Goal: Task Accomplishment & Management: Manage account settings

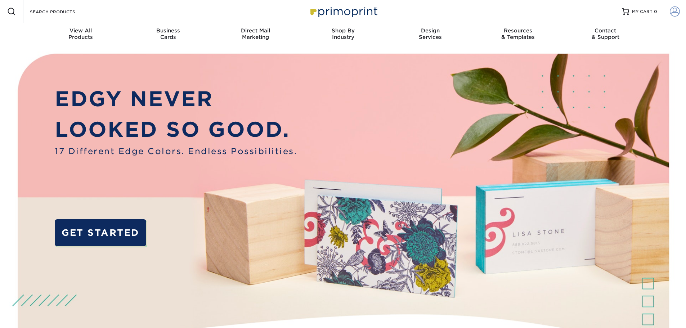
click at [674, 11] on span at bounding box center [675, 11] width 10 height 10
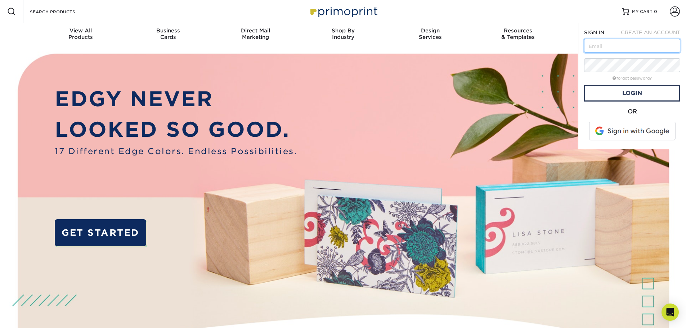
click at [633, 41] on input "text" at bounding box center [632, 46] width 96 height 14
click at [597, 55] on form "SIGN IN CREATE AN ACCOUNT forgot password? All fields are required. Login OR" at bounding box center [632, 86] width 96 height 114
click at [615, 86] on link "Login" at bounding box center [632, 93] width 96 height 17
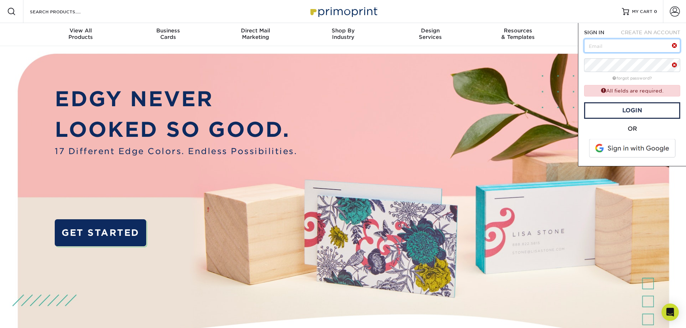
click at [605, 52] on input "text" at bounding box center [632, 46] width 96 height 14
type input "KFARMER@EDGECONTROLS.COM"
click at [625, 34] on span "CREATE AN ACCOUNT" at bounding box center [650, 33] width 59 height 6
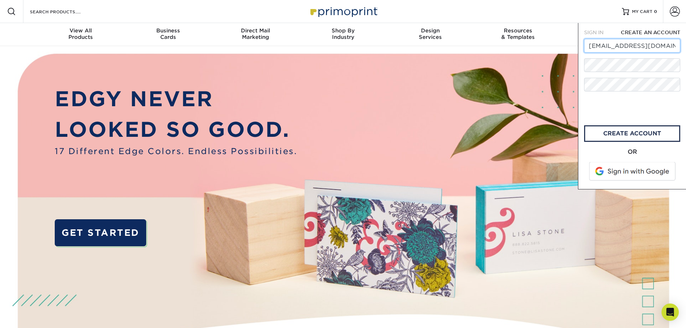
click at [620, 46] on input "KFARMER@EDGECONTROLS.COM" at bounding box center [632, 46] width 96 height 14
click at [664, 46] on input "KFARMER@EDGECONTROLS.COM" at bounding box center [632, 46] width 96 height 14
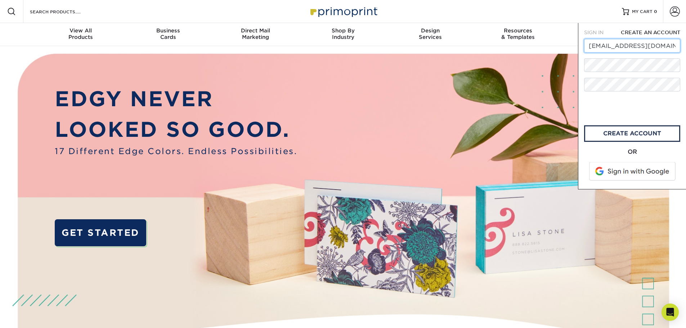
click at [664, 46] on input "KFARMER@EDGECONTROLS.COM" at bounding box center [632, 46] width 96 height 14
paste input "CLEWIS"
type input "[PERSON_NAME][EMAIL_ADDRESS][DOMAIN_NAME]"
click at [591, 31] on span "SIGN IN" at bounding box center [593, 33] width 19 height 6
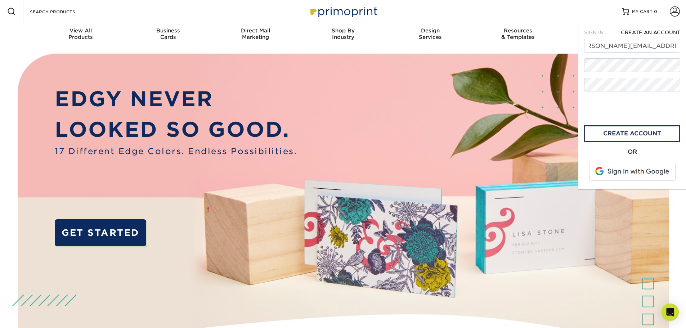
scroll to position [0, 0]
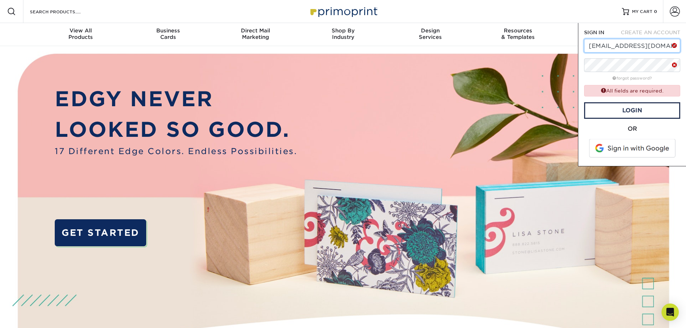
click at [620, 48] on input "KFARMER@EDGECONTROLS.COM" at bounding box center [632, 46] width 96 height 14
paste input "CLEWIS"
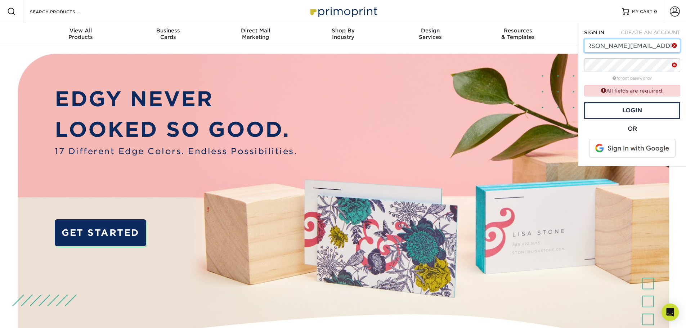
type input "[PERSON_NAME][EMAIL_ADDRESS][DOMAIN_NAME]"
click at [633, 108] on link "Login" at bounding box center [632, 110] width 96 height 17
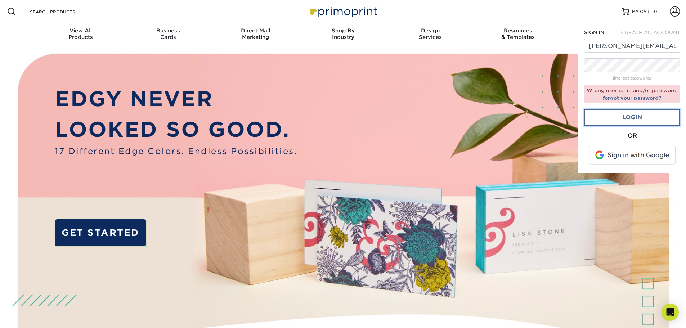
click at [631, 118] on link "Login" at bounding box center [632, 117] width 96 height 17
click at [631, 97] on link "forgot your password?" at bounding box center [632, 98] width 59 height 6
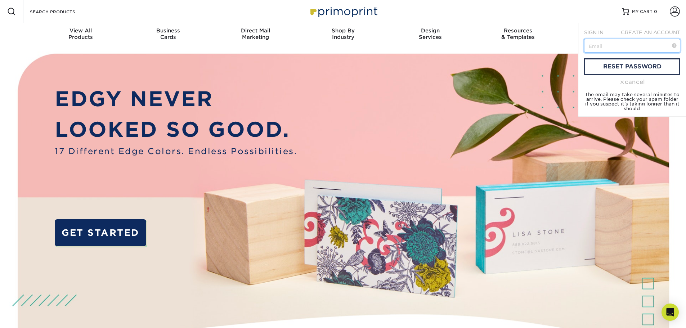
click at [606, 47] on input "text" at bounding box center [632, 46] width 96 height 14
click at [615, 68] on link "reset password" at bounding box center [632, 66] width 96 height 17
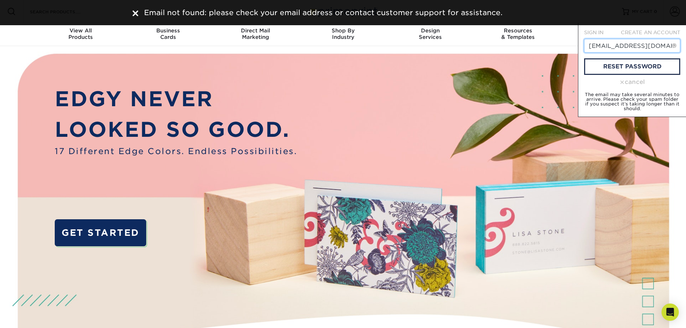
click at [625, 49] on input "kfarmer@edgecontrols.com" at bounding box center [632, 46] width 96 height 14
paste input "Ec11c2024!"
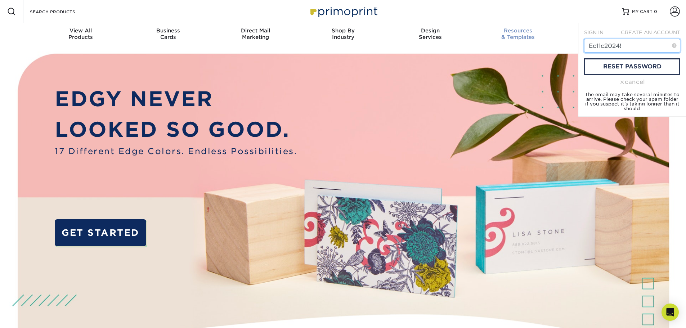
drag, startPoint x: 599, startPoint y: 45, endPoint x: 546, endPoint y: 43, distance: 53.7
click at [545, 43] on nav "Resources Menu Search Products Account SIGN IN CREATE AN ACCOUNT CLEWIS@EDGECON…" at bounding box center [343, 23] width 686 height 46
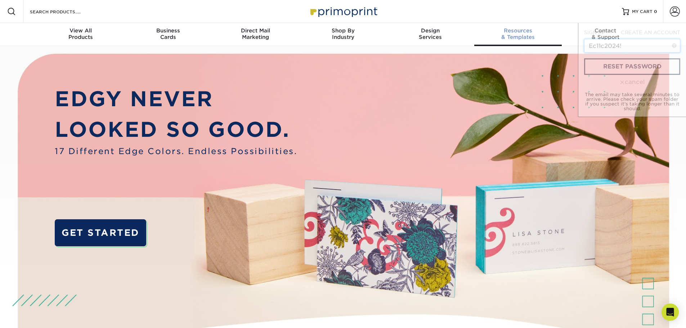
paste input "[PERSON_NAME][EMAIL_ADDRESS][DOMAIN_NAME]"
type input "[PERSON_NAME][EMAIL_ADDRESS][DOMAIN_NAME]"
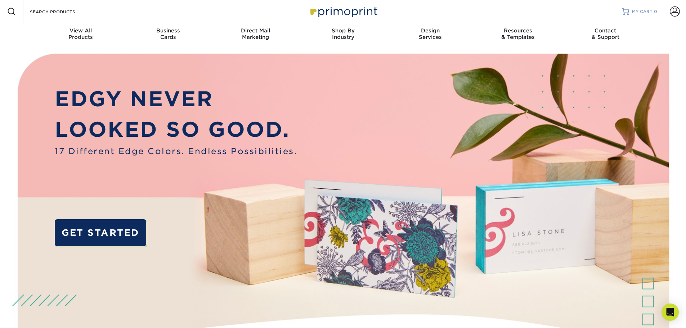
click at [644, 15] on link "MY CART 0" at bounding box center [639, 11] width 35 height 23
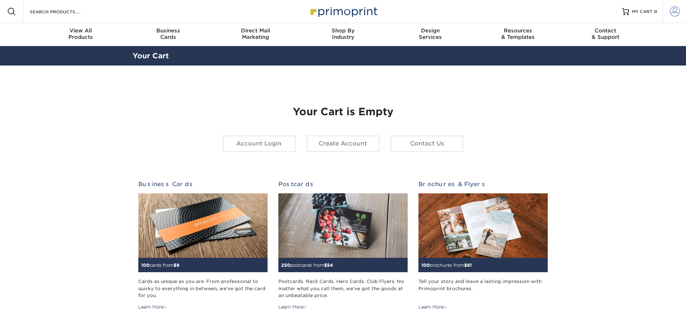
click at [664, 11] on link "Account" at bounding box center [674, 11] width 23 height 23
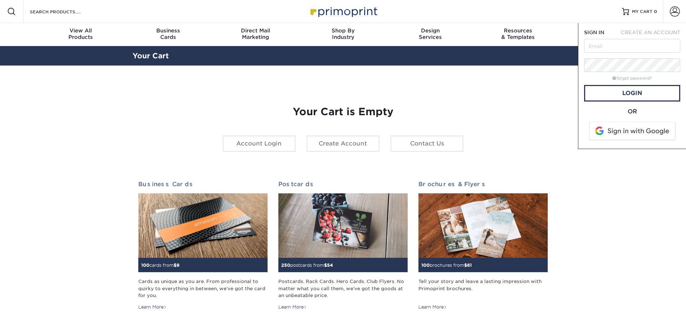
click at [602, 35] on span "SIGN IN" at bounding box center [594, 33] width 20 height 6
click at [630, 78] on link "forgot password?" at bounding box center [632, 78] width 39 height 5
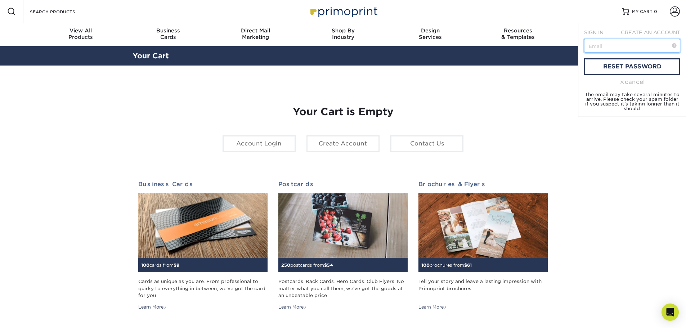
click at [621, 47] on input "text" at bounding box center [632, 46] width 96 height 14
paste input "[PERSON_NAME][EMAIL_ADDRESS][DOMAIN_NAME]"
click at [598, 68] on link "reset password" at bounding box center [632, 66] width 96 height 17
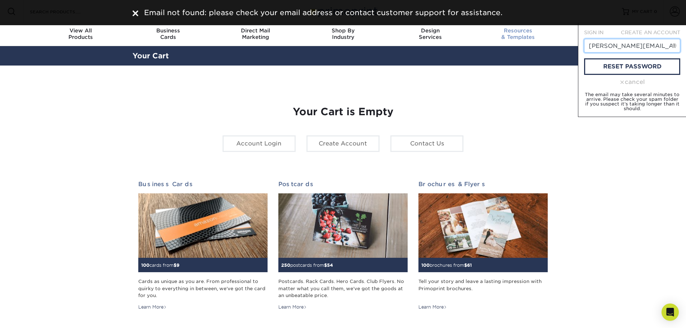
drag, startPoint x: 612, startPoint y: 49, endPoint x: 549, endPoint y: 44, distance: 63.6
click at [549, 44] on nav "Resources Menu Search Products Account SIGN IN CREATE AN ACCOUNT forgot passwor…" at bounding box center [343, 23] width 686 height 46
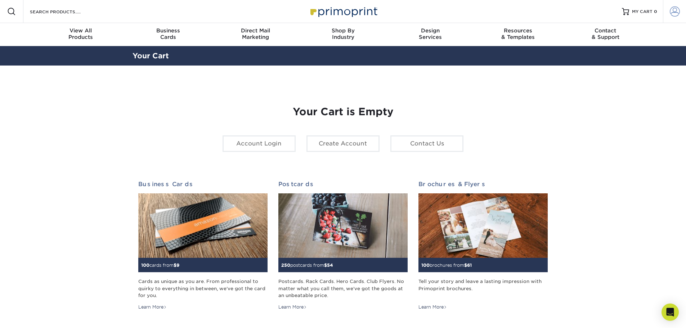
click at [673, 6] on link "Account" at bounding box center [674, 11] width 23 height 23
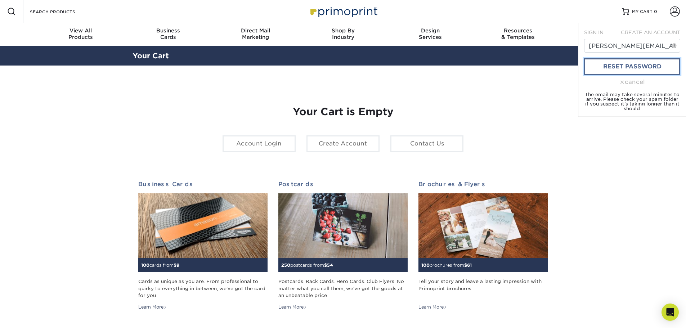
click at [618, 66] on link "reset password" at bounding box center [632, 66] width 96 height 17
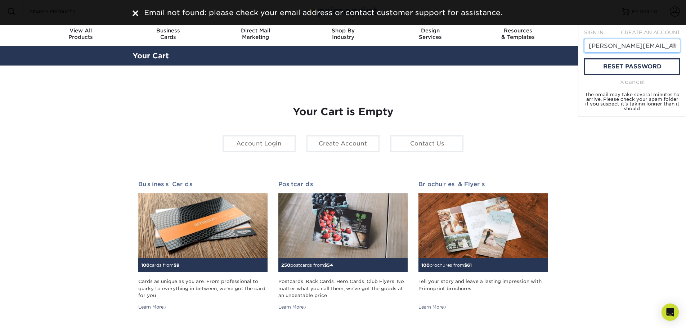
scroll to position [0, 13]
drag, startPoint x: 636, startPoint y: 46, endPoint x: 691, endPoint y: 45, distance: 55.1
click at [686, 45] on html "Resources Menu Search Products Account SIGN IN CREATE AN ACCOUNT forgot passwor…" at bounding box center [343, 300] width 686 height 601
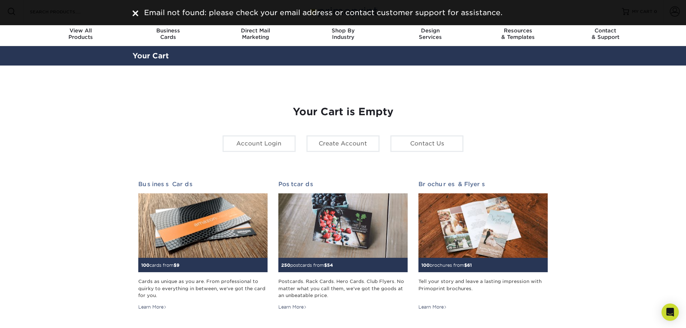
click at [639, 13] on div "Email not found: please check your email address or contact customer support fo…" at bounding box center [343, 12] width 686 height 25
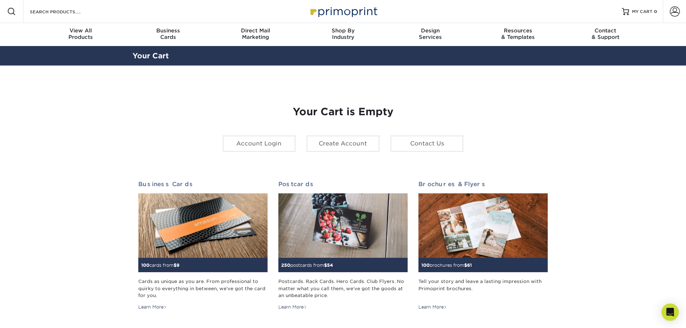
click at [661, 10] on div "Resources Menu Search Products Account SIGN IN CREATE AN ACCOUNT forgot passwor…" at bounding box center [343, 11] width 686 height 23
click at [673, 13] on span at bounding box center [675, 11] width 10 height 10
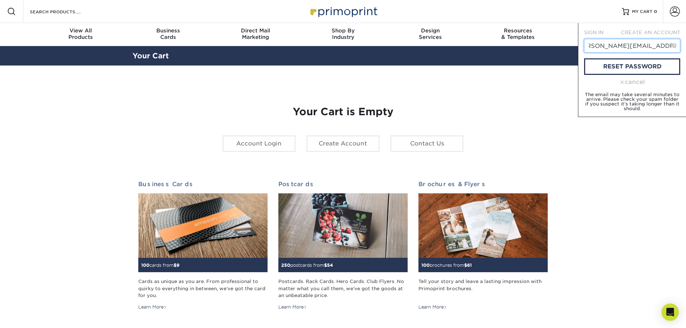
click at [640, 49] on input "[PERSON_NAME][EMAIL_ADDRESS][DOMAIN_NAME]" at bounding box center [632, 46] width 96 height 14
click at [673, 43] on span at bounding box center [674, 45] width 5 height 7
click at [658, 49] on input "[PERSON_NAME][EMAIL_ADDRESS][DOMAIN_NAME]" at bounding box center [632, 46] width 96 height 14
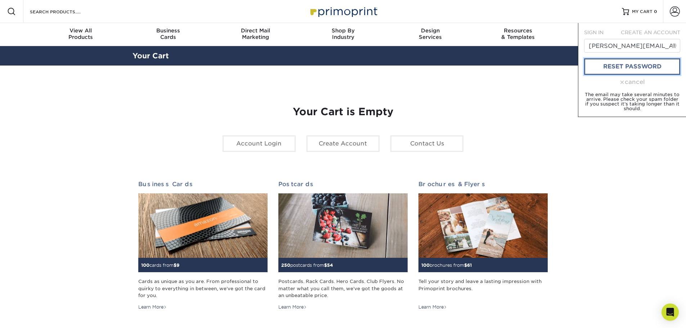
click at [622, 66] on link "reset password" at bounding box center [632, 66] width 96 height 17
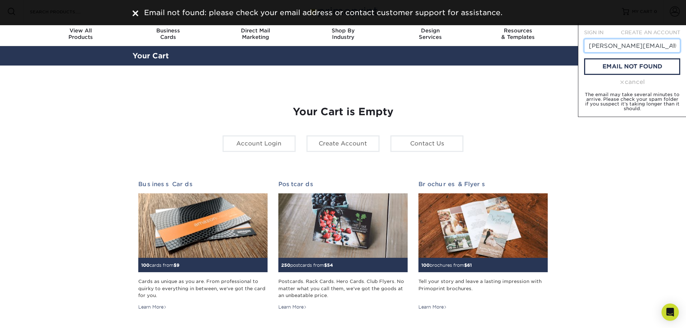
click at [626, 52] on input "[PERSON_NAME][EMAIL_ADDRESS][DOMAIN_NAME]" at bounding box center [632, 46] width 96 height 14
drag, startPoint x: 615, startPoint y: 46, endPoint x: 526, endPoint y: 53, distance: 89.2
click at [526, 53] on div "Resources Menu Search Products Account SIGN IN CREATE AN ACCOUNT forgot passwor…" at bounding box center [343, 300] width 686 height 601
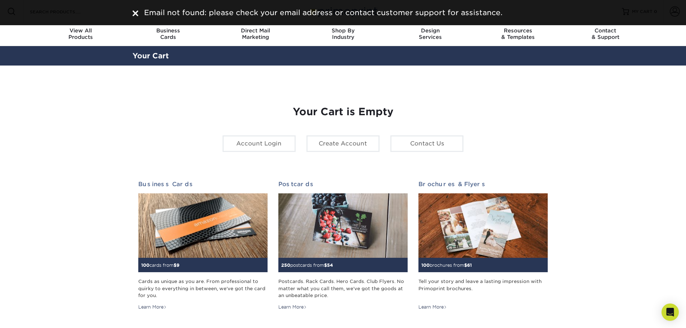
click at [659, 12] on div "Email not found: please check your email address or contact customer support fo…" at bounding box center [343, 12] width 686 height 25
click at [678, 11] on div "Email not found: please check your email address or contact customer support fo…" at bounding box center [343, 12] width 686 height 25
click at [670, 13] on div "Email not found: please check your email address or contact customer support fo…" at bounding box center [343, 12] width 686 height 25
drag, startPoint x: 670, startPoint y: 13, endPoint x: 661, endPoint y: 19, distance: 10.4
click at [670, 14] on div "Email not found: please check your email address or contact customer support fo…" at bounding box center [343, 12] width 686 height 25
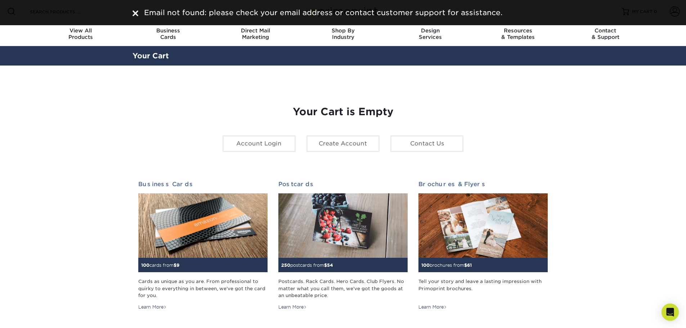
click at [648, 8] on div "Email not found: please check your email address or contact customer support fo…" at bounding box center [343, 12] width 686 height 25
click at [568, 106] on section "YOUR CART Empty Cart Your Cart is Empty Account Login Create Account Contact Us…" at bounding box center [343, 228] width 686 height 325
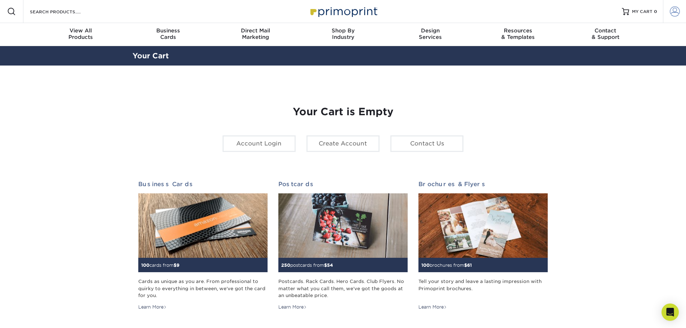
click at [670, 12] on span at bounding box center [675, 11] width 10 height 10
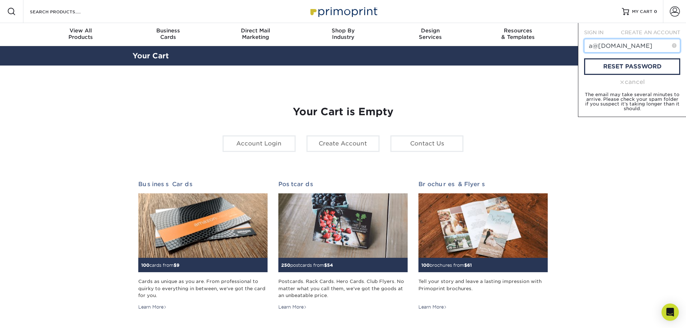
click at [592, 46] on input "a@[DOMAIN_NAME]" at bounding box center [632, 46] width 96 height 14
click at [605, 63] on link "reset password" at bounding box center [632, 66] width 96 height 17
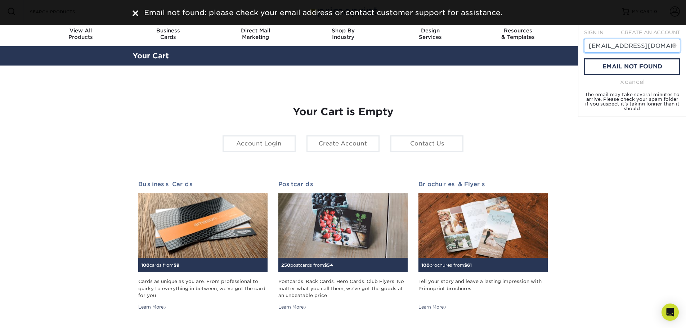
click at [595, 48] on input "[EMAIL_ADDRESS][DOMAIN_NAME]" at bounding box center [632, 46] width 96 height 14
click at [592, 48] on input "[EMAIL_ADDRESS][DOMAIN_NAME]" at bounding box center [632, 46] width 96 height 14
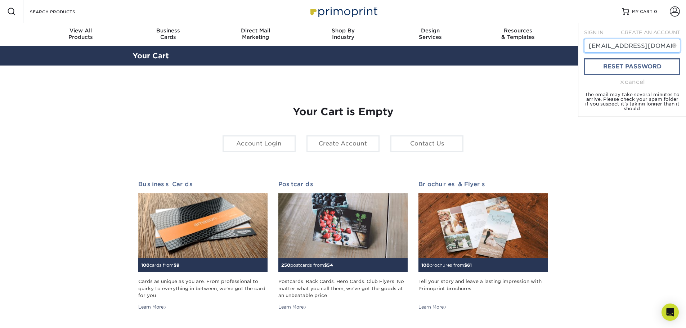
type input "[EMAIL_ADDRESS][DOMAIN_NAME]"
click at [624, 66] on link "reset password" at bounding box center [632, 66] width 96 height 17
